Goal: Information Seeking & Learning: Find specific fact

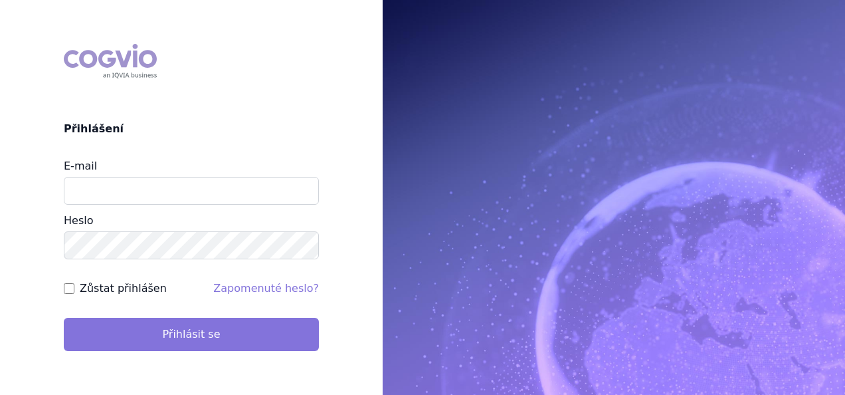
type input "aplikace.ocul1@vzp.cz"
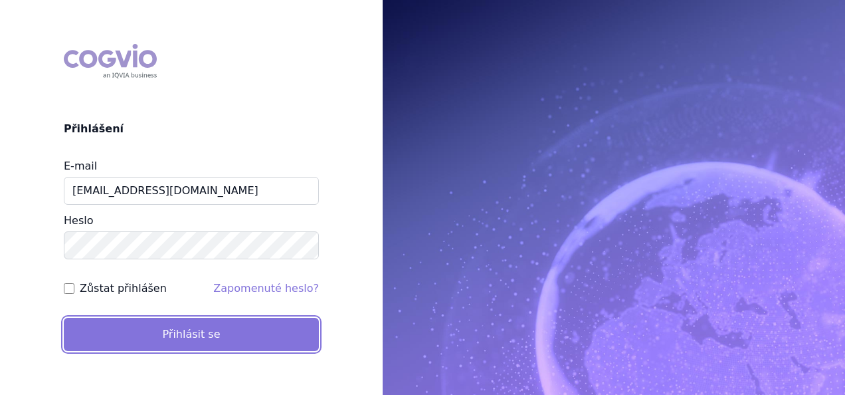
click at [205, 335] on button "Přihlásit se" at bounding box center [191, 334] width 255 height 33
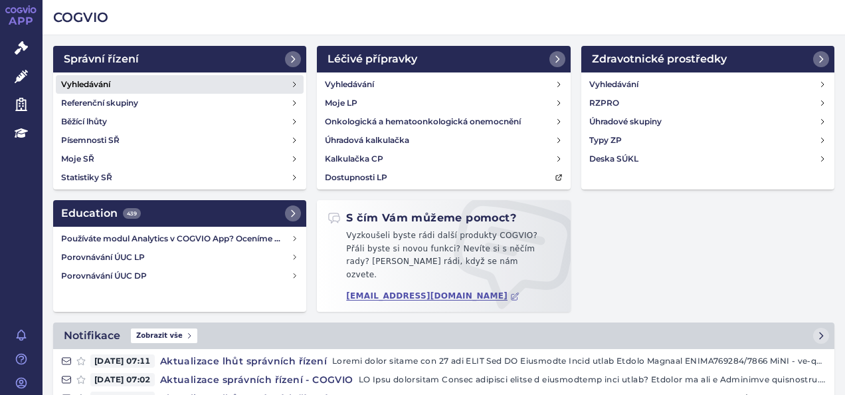
click at [112, 88] on link "Vyhledávání" at bounding box center [180, 84] width 248 height 19
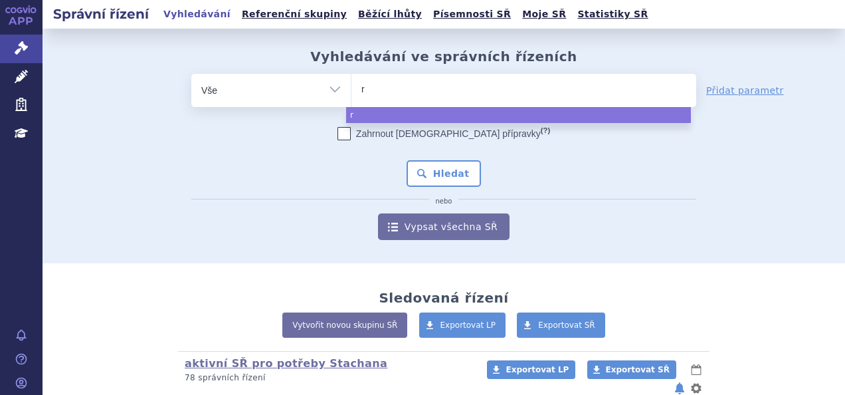
type input "ry"
type input "ryst"
type input "rystg"
type input "ryst"
type input "rysti"
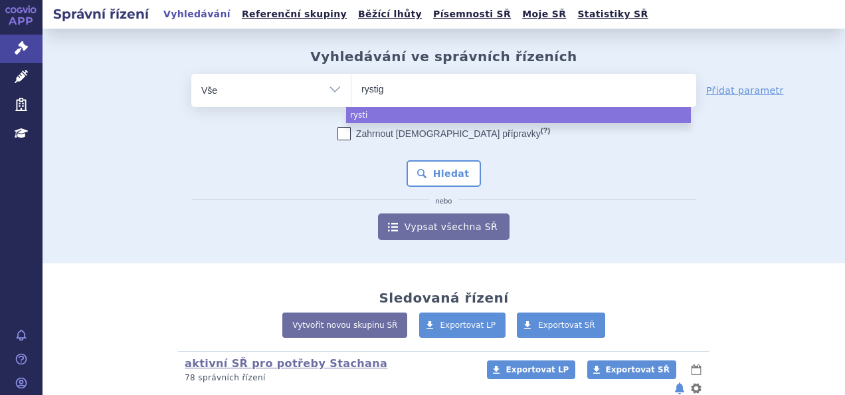
type input "rystigg"
type input "rystiggo"
select select "rystiggo"
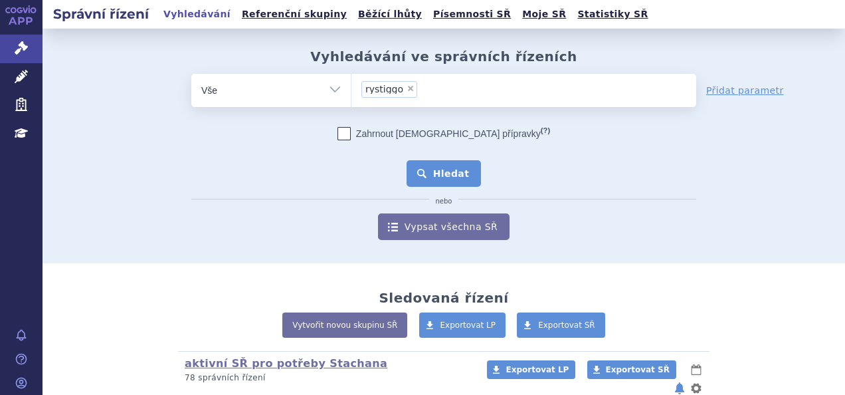
click at [430, 169] on button "Hledat" at bounding box center [444, 173] width 75 height 27
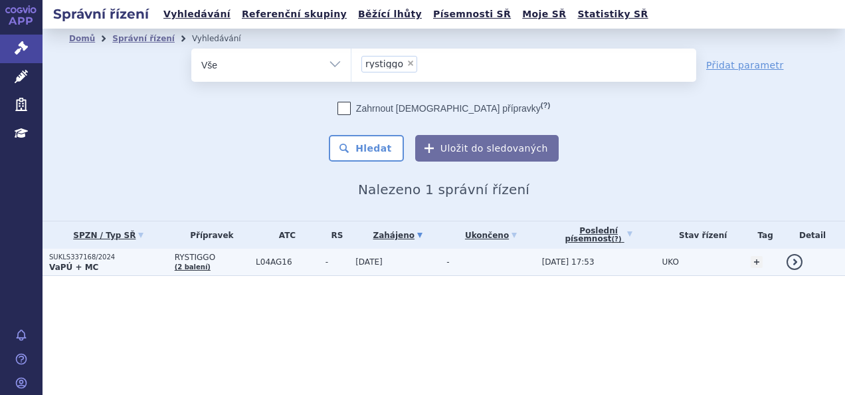
click at [148, 271] on p "VaPÚ + MC" at bounding box center [108, 267] width 119 height 11
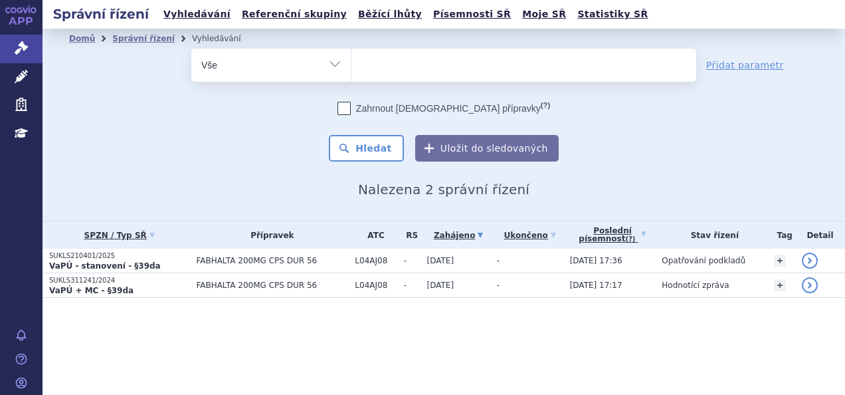
select select
type input "li"
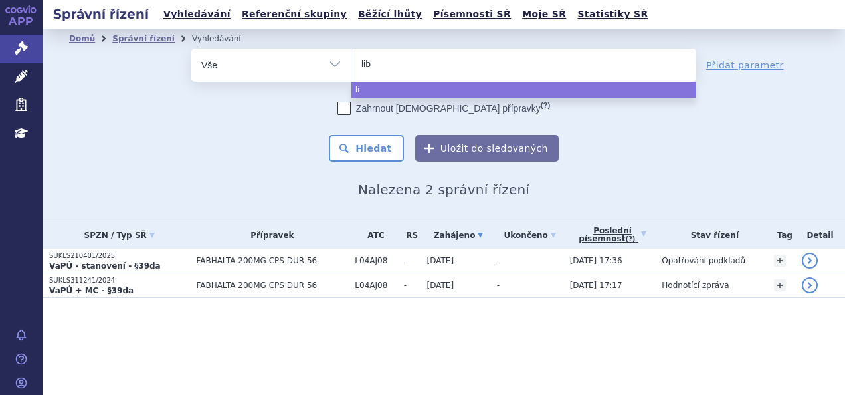
type input "libt"
type input "libta"
type input "[MEDICAL_DATA]"
select select "libtayo"
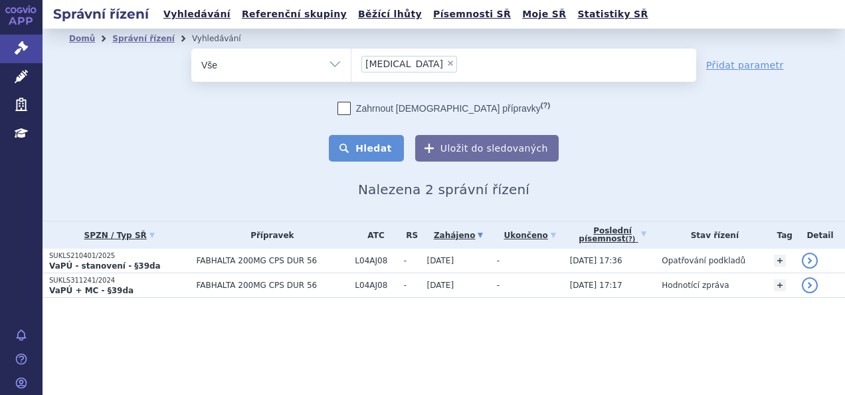
click at [388, 143] on button "Hledat" at bounding box center [366, 148] width 75 height 27
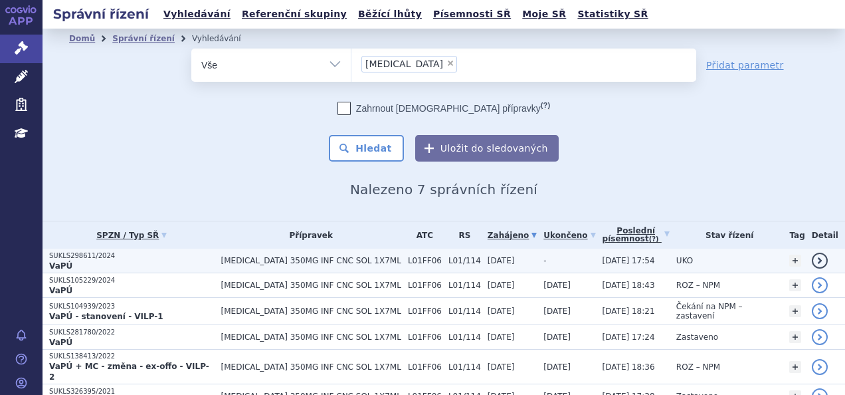
click at [179, 262] on p "VaPÚ" at bounding box center [132, 266] width 166 height 11
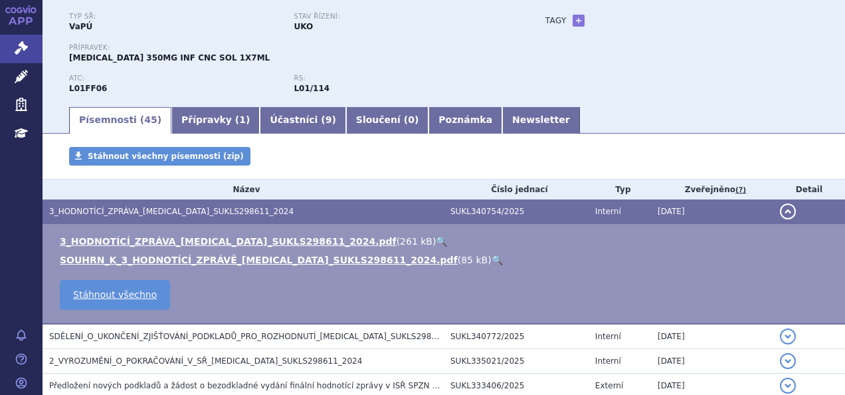
scroll to position [108, 0]
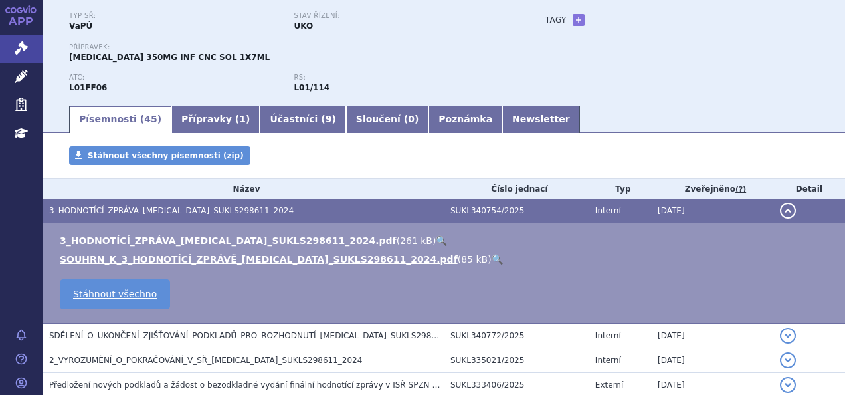
click at [436, 242] on link "🔍" at bounding box center [441, 240] width 11 height 11
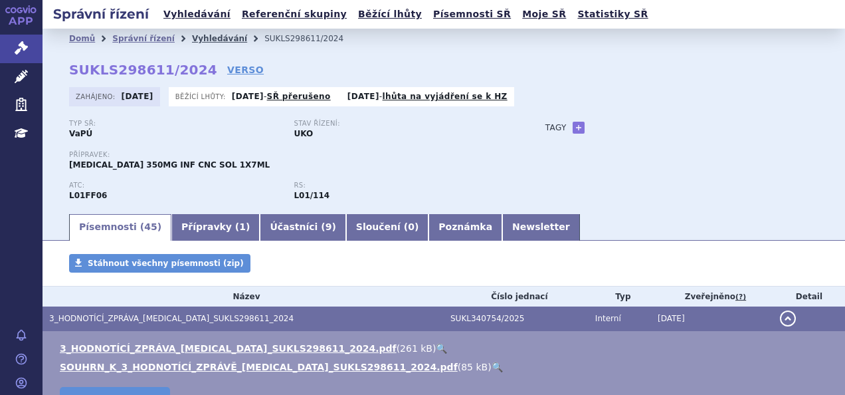
click at [201, 37] on link "Vyhledávání" at bounding box center [219, 38] width 55 height 9
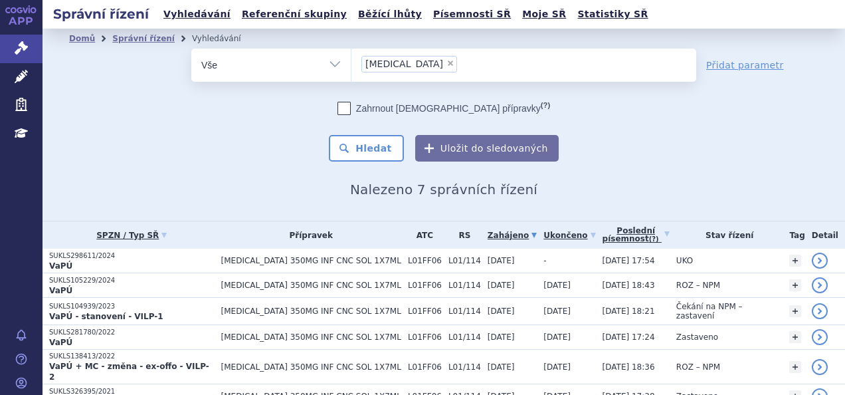
click at [447, 62] on span "×" at bounding box center [451, 63] width 8 height 8
click at [352, 62] on select "libtayo" at bounding box center [351, 64] width 1 height 33
select select
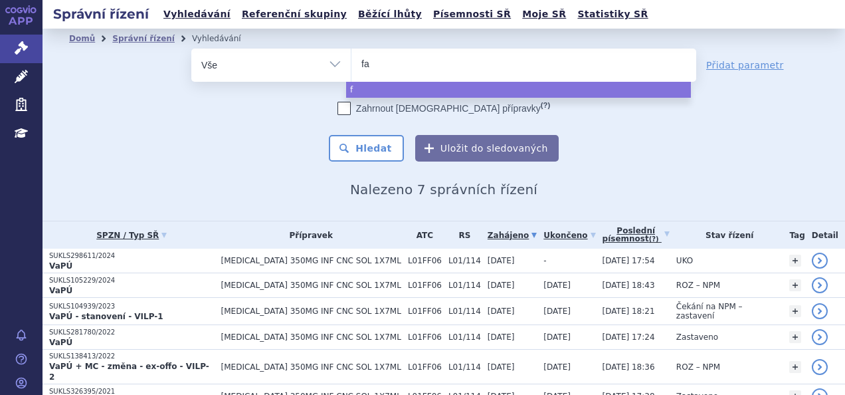
type input "fab"
type input "fabha"
type input "fabhalt"
type input "fabhalta"
select select "fabhalta"
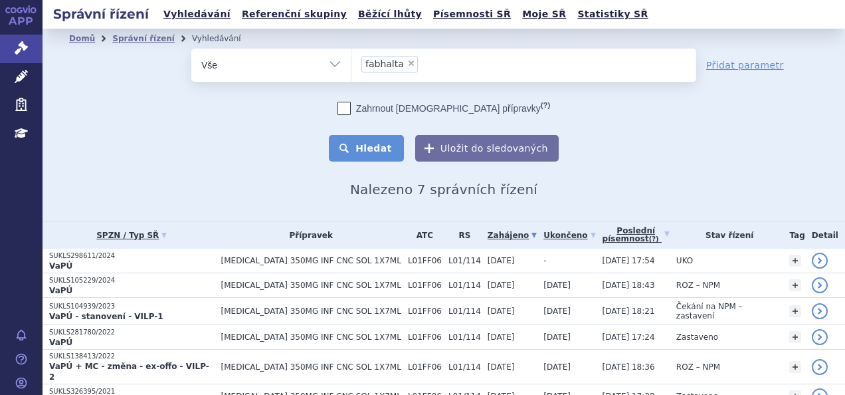
click at [376, 144] on button "Hledat" at bounding box center [366, 148] width 75 height 27
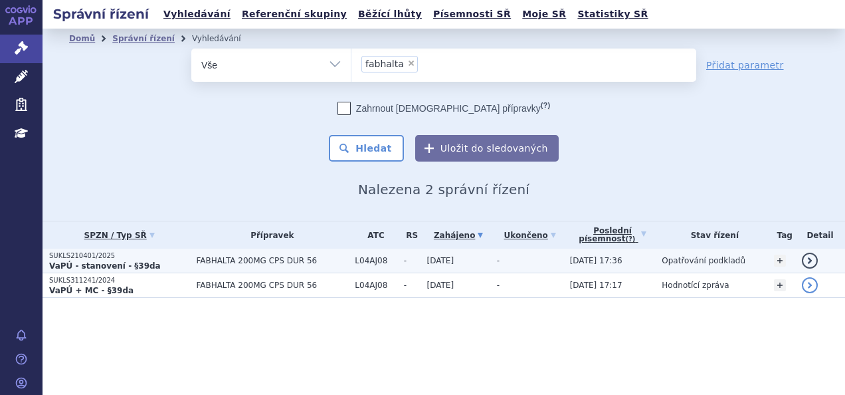
click at [162, 265] on p "VaPÚ - stanovení - §39da" at bounding box center [119, 266] width 140 height 11
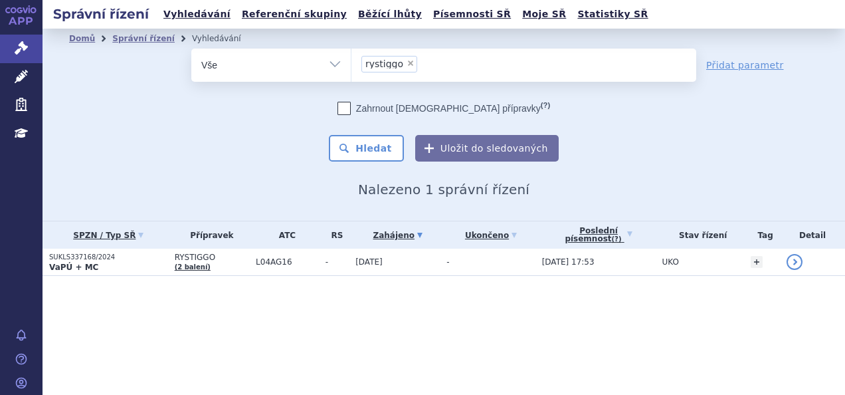
click at [404, 58] on li "× rystiggo" at bounding box center [390, 64] width 56 height 17
click at [352, 58] on select "rystiggo" at bounding box center [351, 64] width 1 height 33
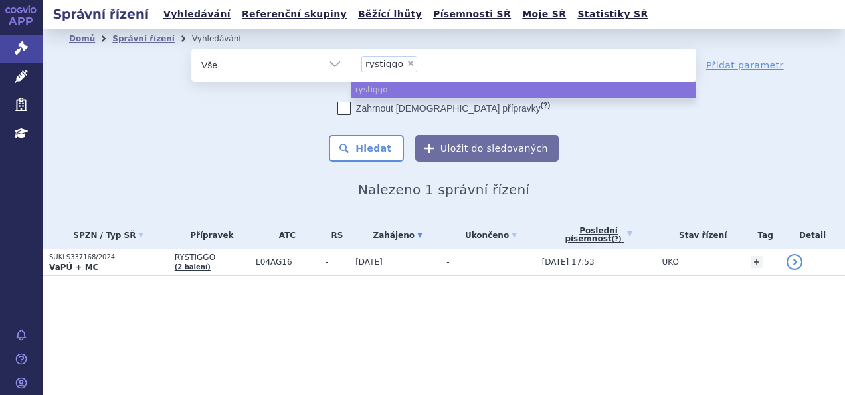
click at [407, 64] on span "×" at bounding box center [411, 63] width 8 height 8
click at [352, 64] on select "rystiggo" at bounding box center [351, 64] width 1 height 33
select select
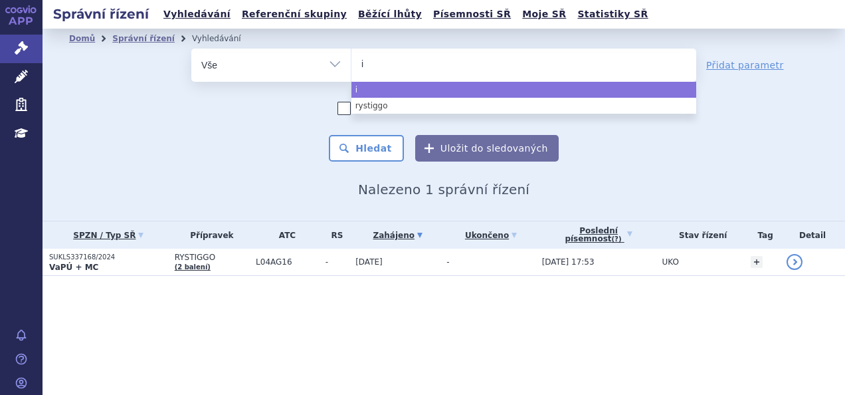
type input "im"
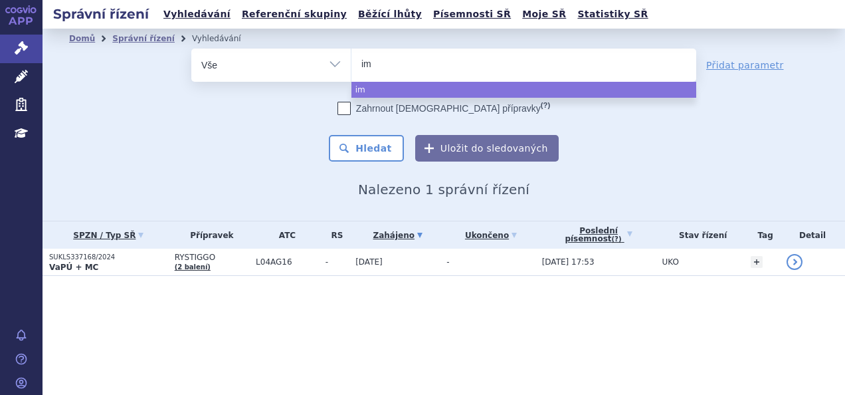
type input "imb"
type input "imbru"
type input "imbruc"
type input "imbruv"
type input "imbruvica"
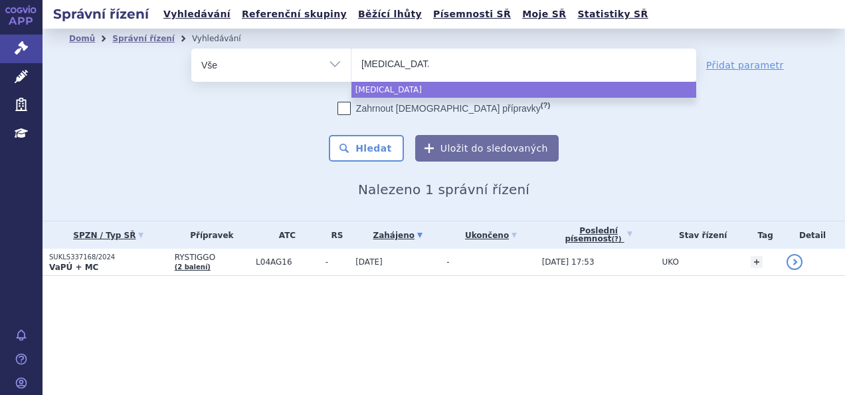
select select "imbruvica"
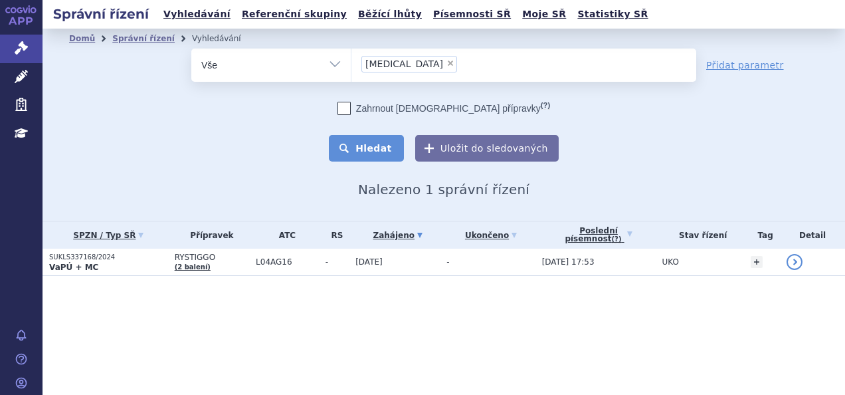
click at [368, 152] on button "Hledat" at bounding box center [366, 148] width 75 height 27
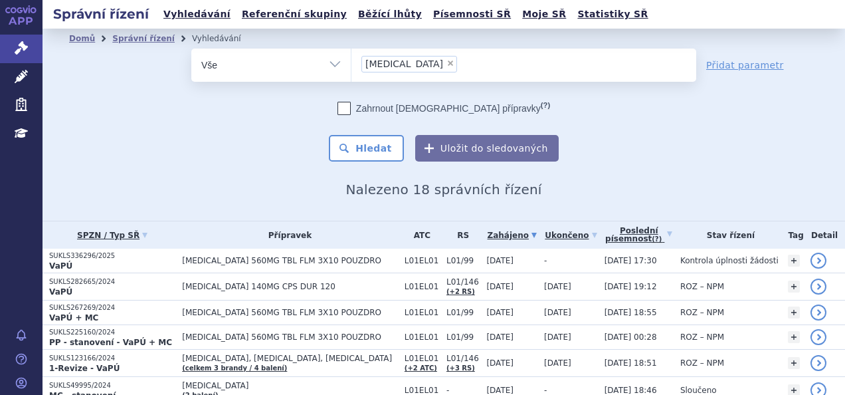
click at [447, 62] on span "×" at bounding box center [451, 63] width 8 height 8
click at [352, 62] on select "imbruvica" at bounding box center [351, 64] width 1 height 33
select select
type input "ja"
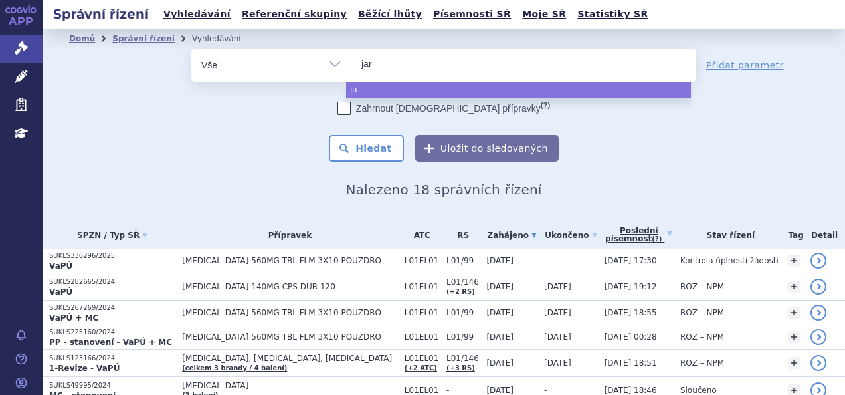
type input "jard"
type input "jardia"
type input "[MEDICAL_DATA]"
select select "jardiance"
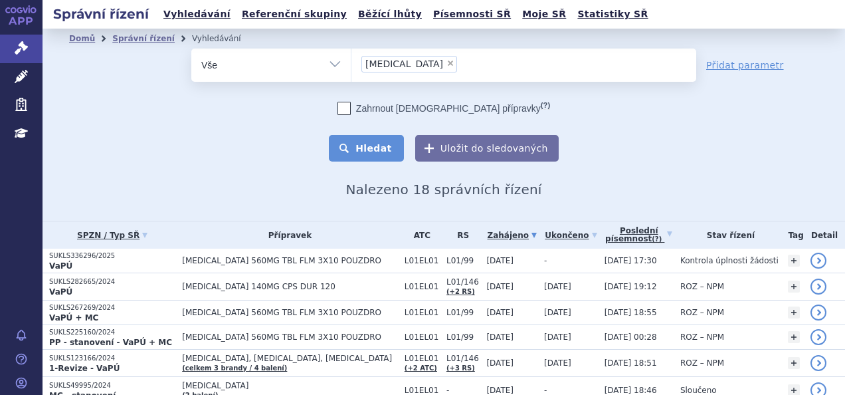
click at [367, 136] on button "Hledat" at bounding box center [366, 148] width 75 height 27
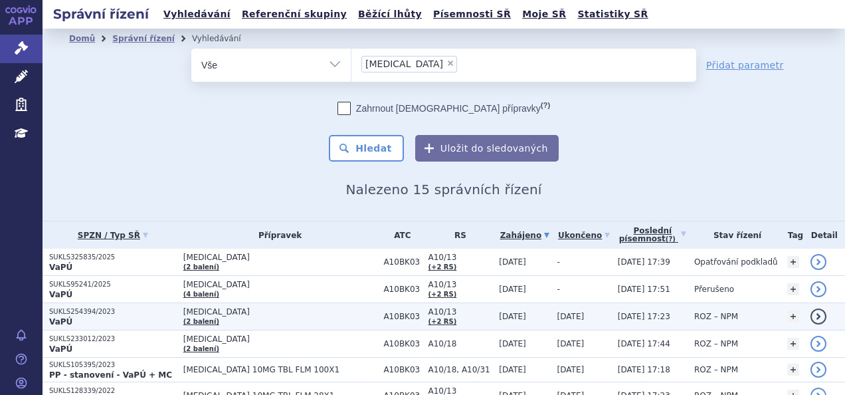
scroll to position [88, 0]
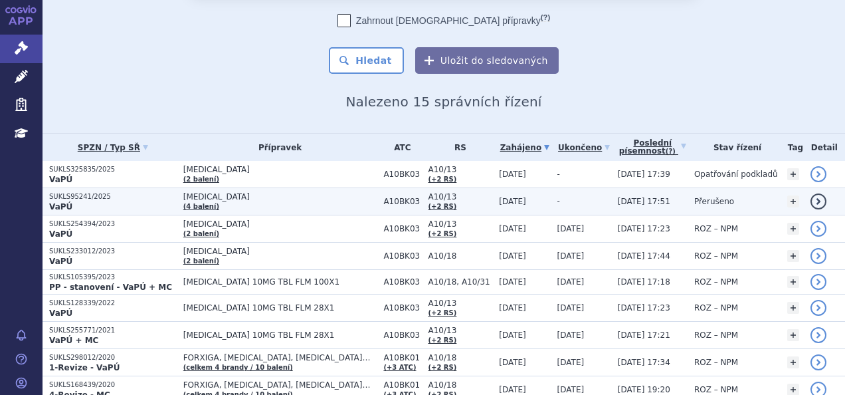
click at [284, 194] on span "[MEDICAL_DATA]" at bounding box center [280, 196] width 194 height 9
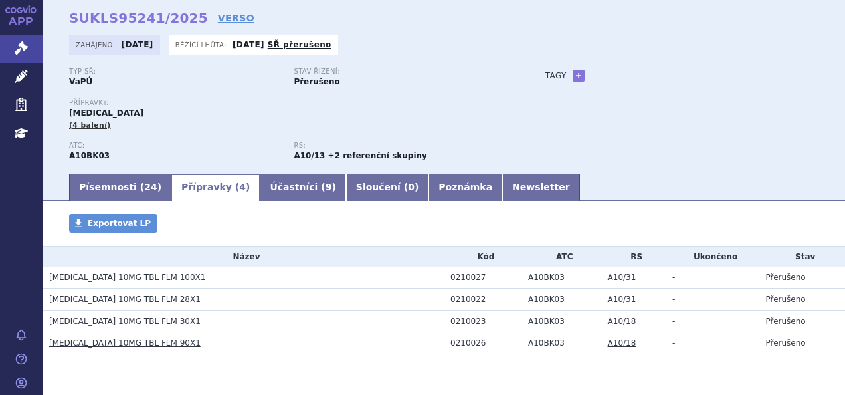
scroll to position [51, 0]
click at [503, 177] on link "Newsletter" at bounding box center [542, 188] width 78 height 27
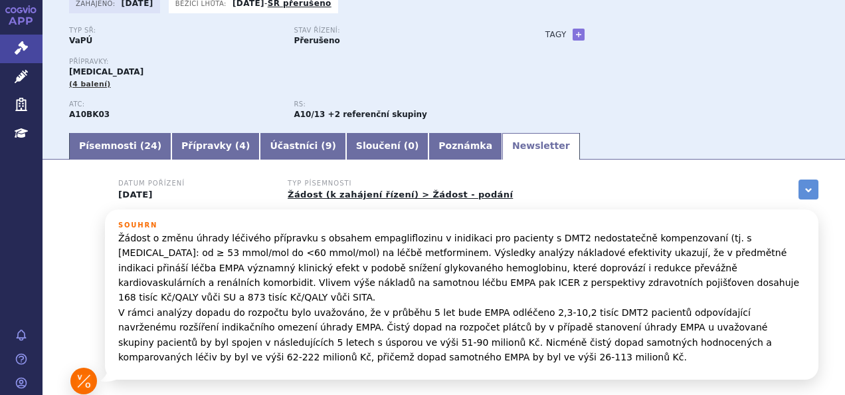
scroll to position [103, 0]
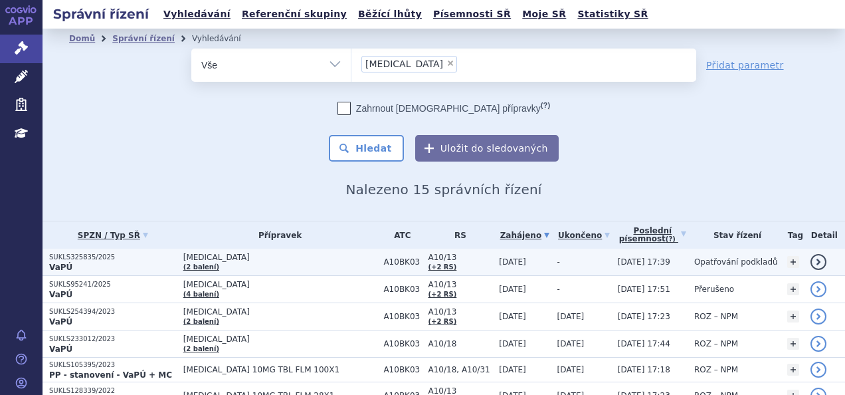
click at [291, 258] on span "[MEDICAL_DATA]" at bounding box center [280, 257] width 194 height 9
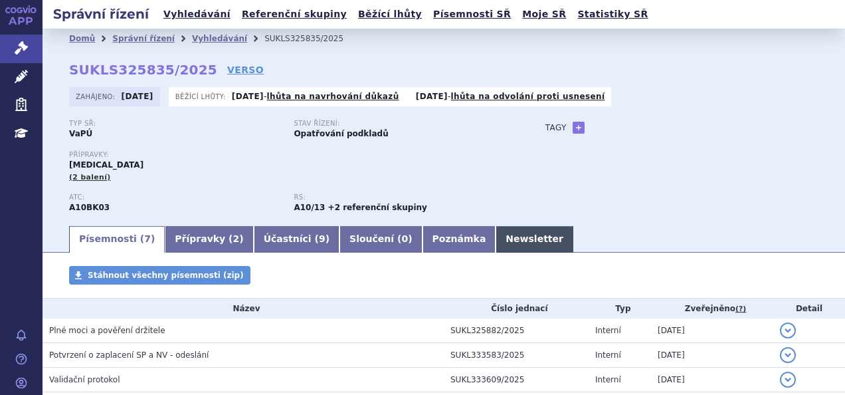
drag, startPoint x: 0, startPoint y: 0, endPoint x: 448, endPoint y: 245, distance: 510.8
click at [496, 245] on link "Newsletter" at bounding box center [535, 239] width 78 height 27
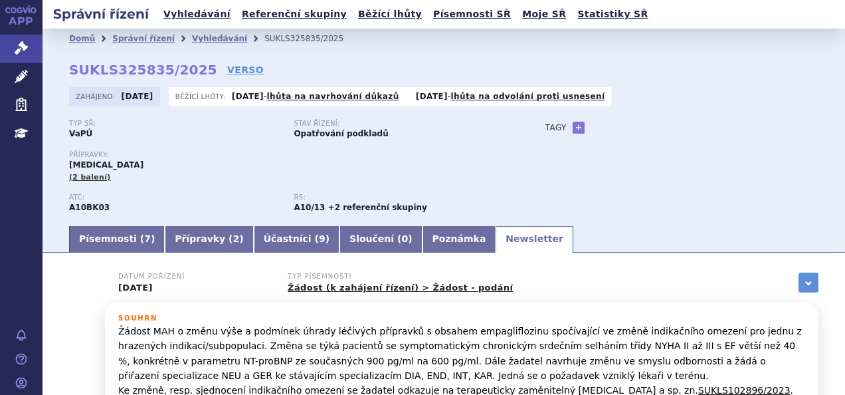
scroll to position [148, 0]
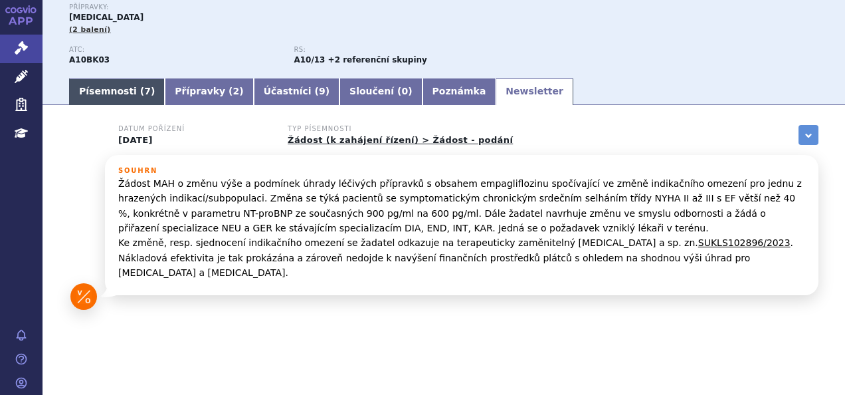
click at [120, 94] on link "Písemnosti ( 7 )" at bounding box center [117, 91] width 96 height 27
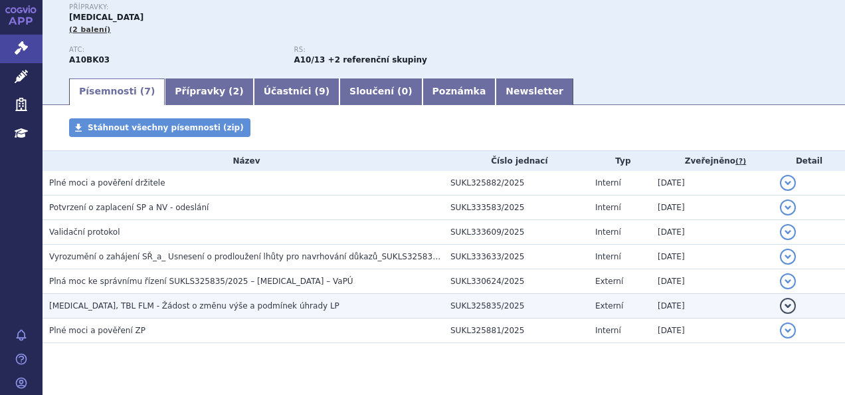
click at [165, 302] on span "[MEDICAL_DATA], TBL FLM - Žádost o změnu výše a podmínek úhrady LP" at bounding box center [194, 305] width 290 height 9
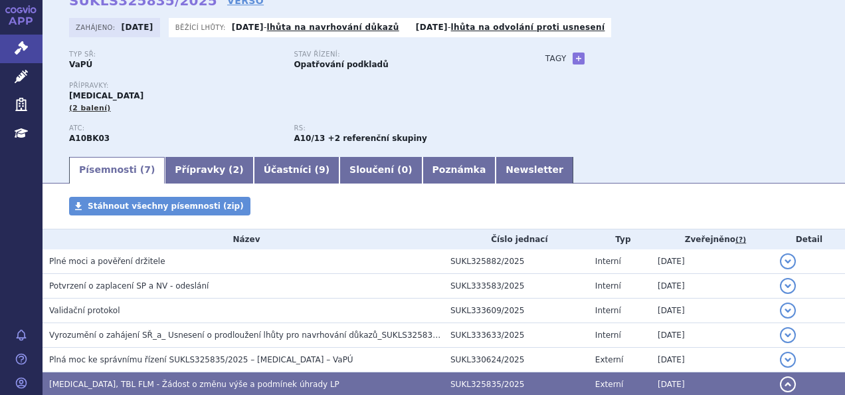
scroll to position [62, 0]
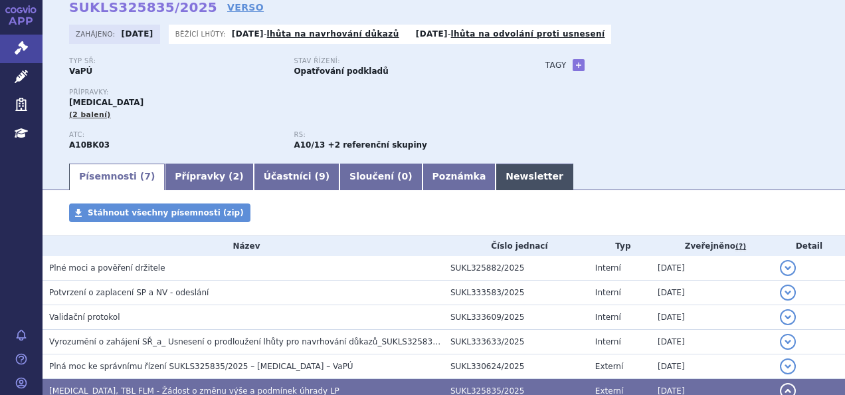
click at [496, 177] on link "Newsletter" at bounding box center [535, 177] width 78 height 27
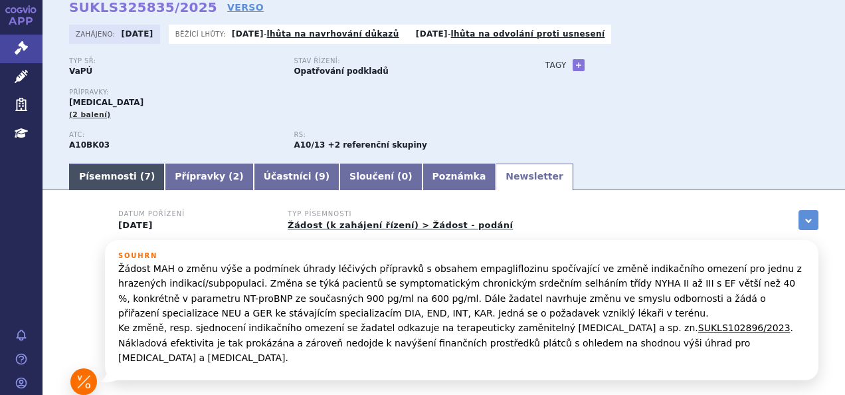
click at [101, 182] on link "Písemnosti ( 7 )" at bounding box center [117, 177] width 96 height 27
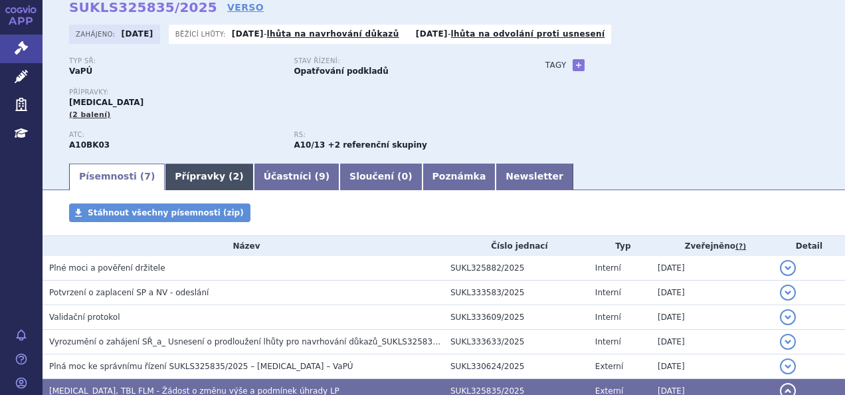
click at [165, 179] on link "Přípravky ( 2 )" at bounding box center [209, 177] width 88 height 27
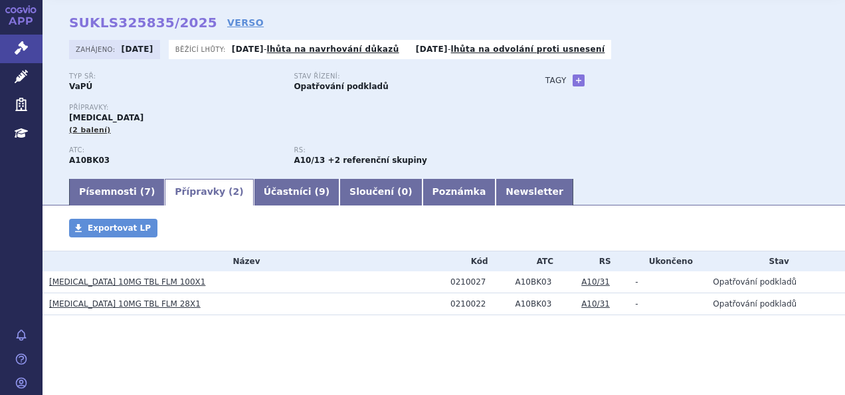
scroll to position [48, 0]
click at [496, 195] on link "Newsletter" at bounding box center [535, 192] width 78 height 27
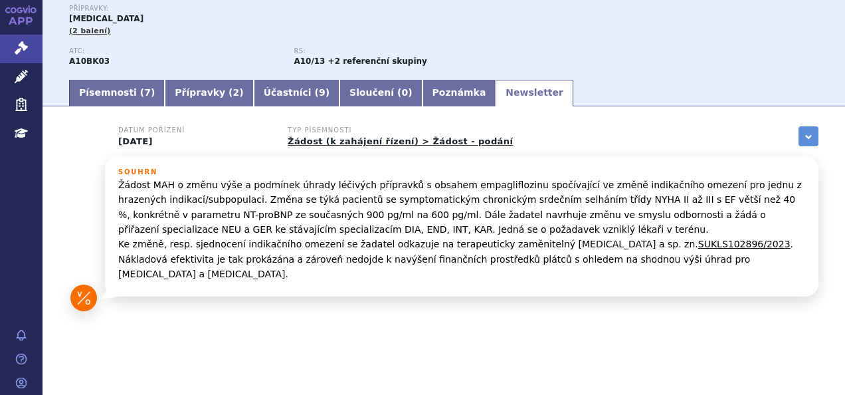
scroll to position [148, 0]
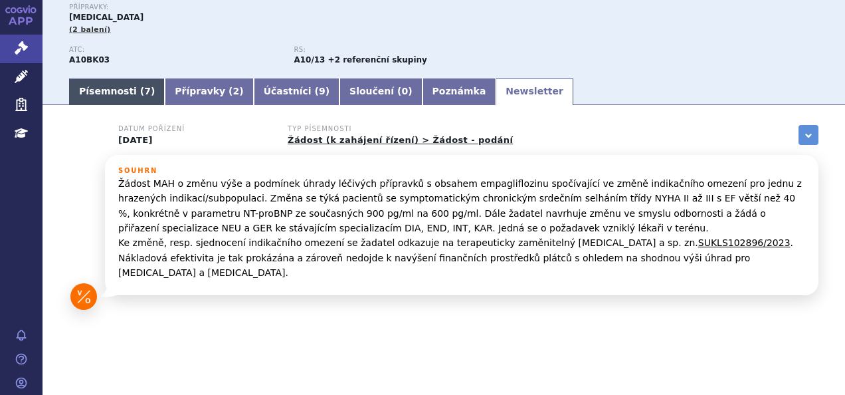
click at [80, 96] on link "Písemnosti ( 7 )" at bounding box center [117, 91] width 96 height 27
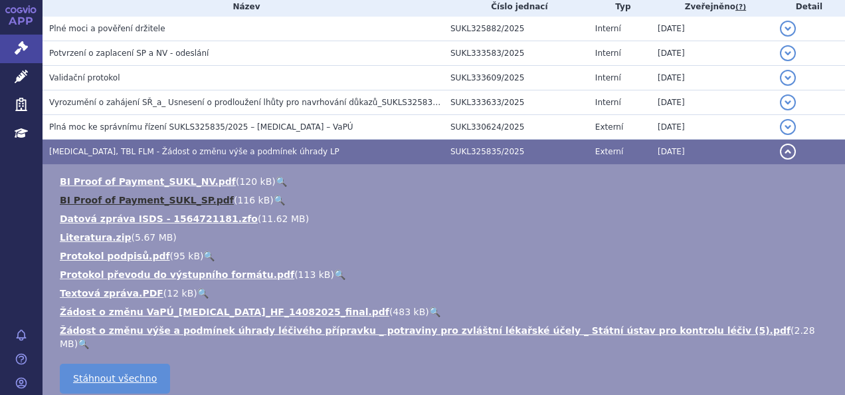
scroll to position [405, 0]
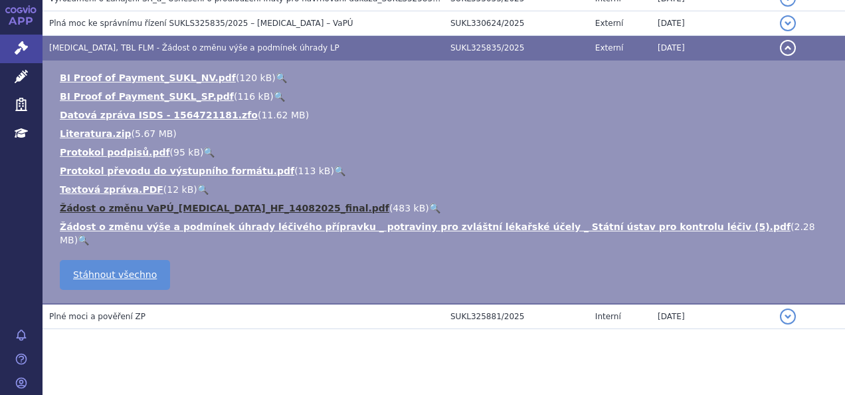
click at [162, 207] on link "Žádost o změnu VaPÚ_[MEDICAL_DATA]_HF_14082025_final.pdf" at bounding box center [225, 208] width 330 height 11
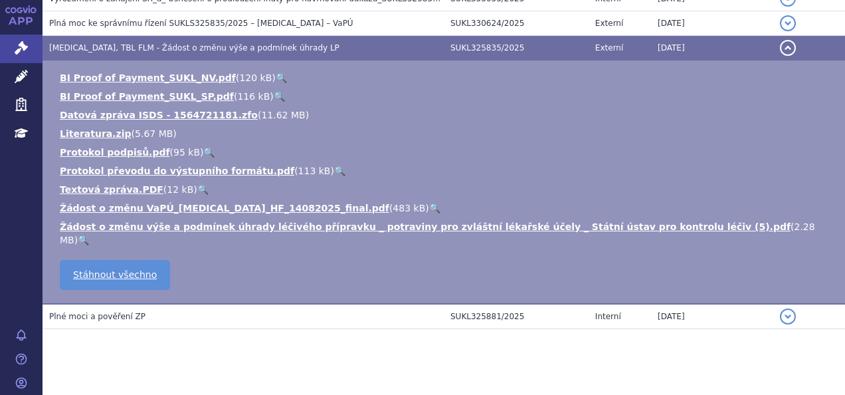
click at [429, 205] on link "🔍" at bounding box center [434, 208] width 11 height 11
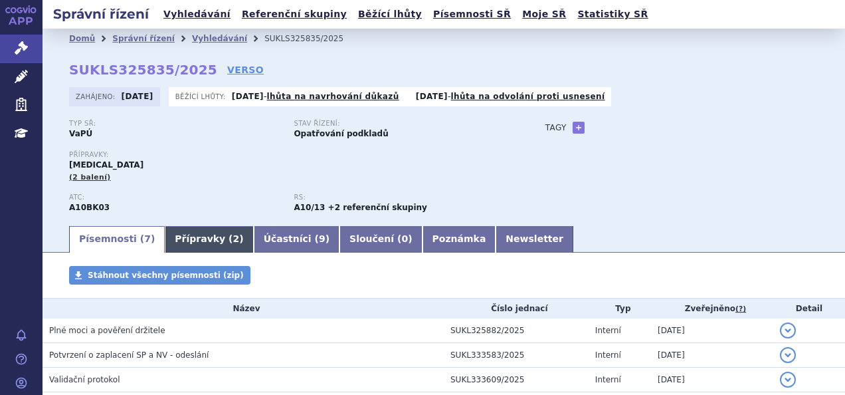
click at [207, 246] on link "Přípravky ( 2 )" at bounding box center [209, 239] width 88 height 27
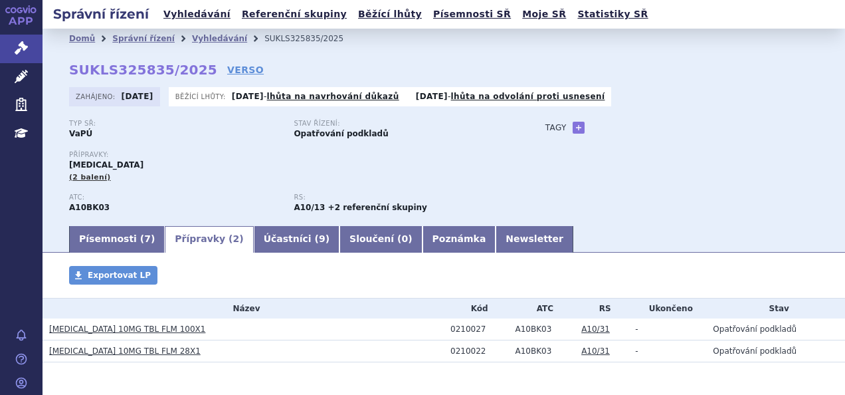
click at [135, 328] on link "[MEDICAL_DATA] 10MG TBL FLM 100X1" at bounding box center [127, 328] width 156 height 9
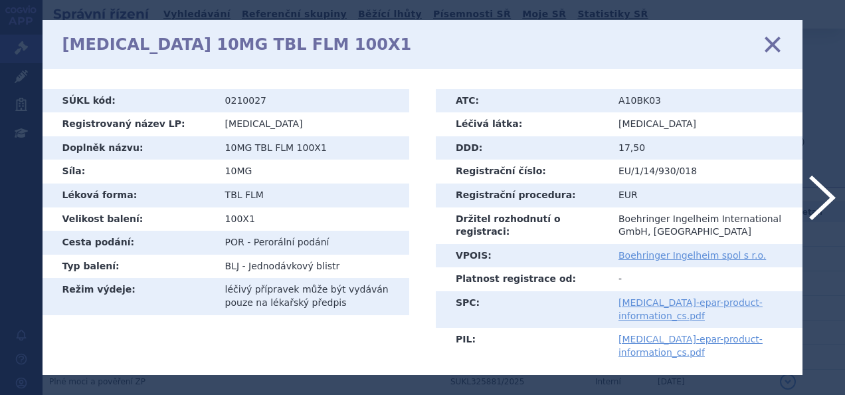
scroll to position [506, 0]
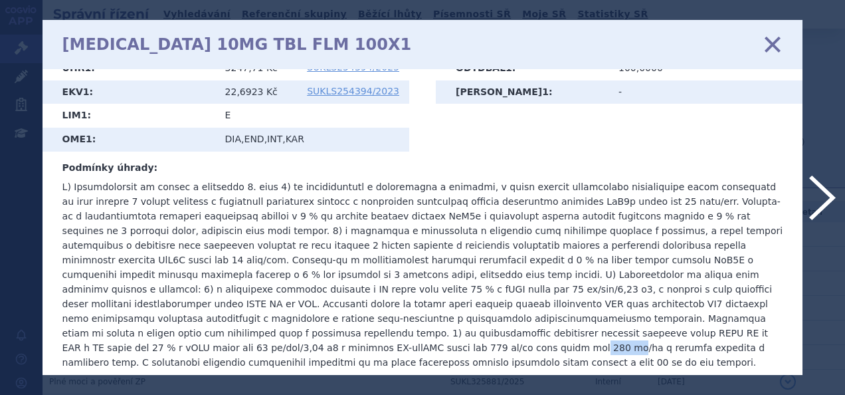
drag, startPoint x: 463, startPoint y: 332, endPoint x: 496, endPoint y: 337, distance: 33.0
click at [496, 337] on p at bounding box center [422, 274] width 721 height 190
click at [534, 355] on p at bounding box center [422, 274] width 721 height 190
click at [776, 52] on icon at bounding box center [773, 44] width 28 height 28
